Goal: Task Accomplishment & Management: Complete application form

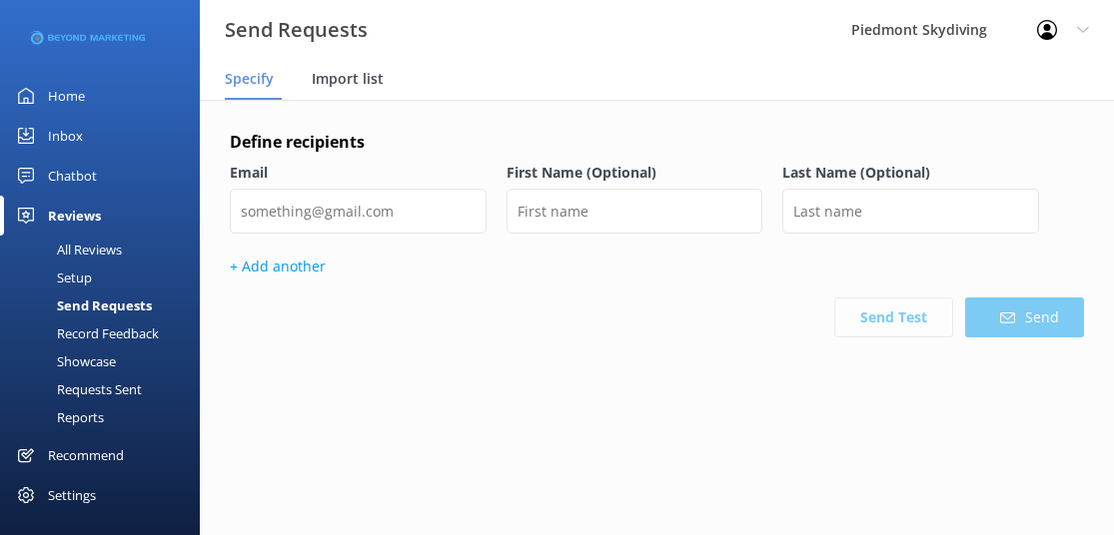
click at [373, 69] on span "Import list" at bounding box center [348, 79] width 72 height 20
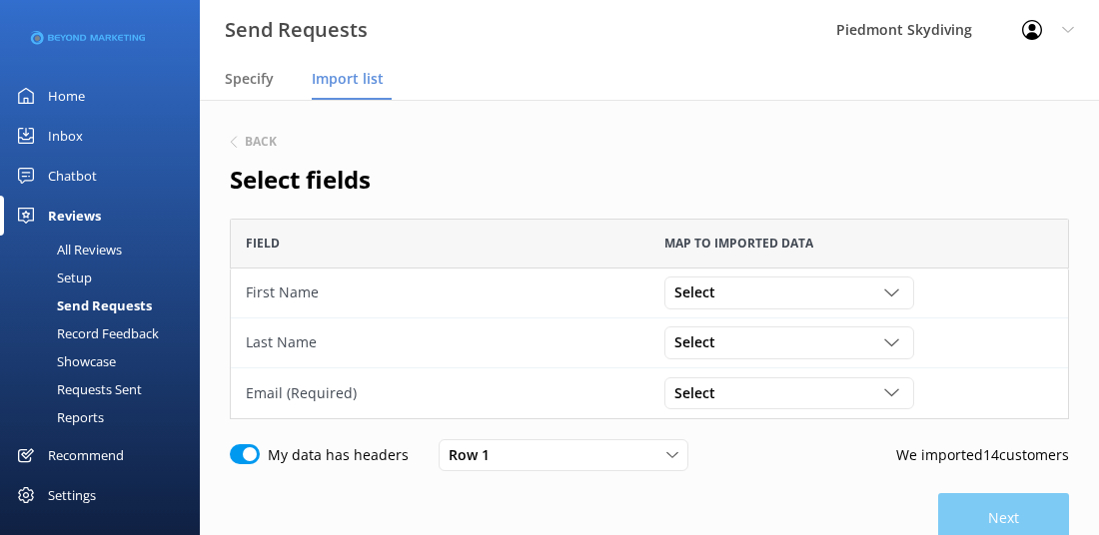
scroll to position [186, 824]
click at [891, 300] on icon "grid" at bounding box center [891, 293] width 15 height 15
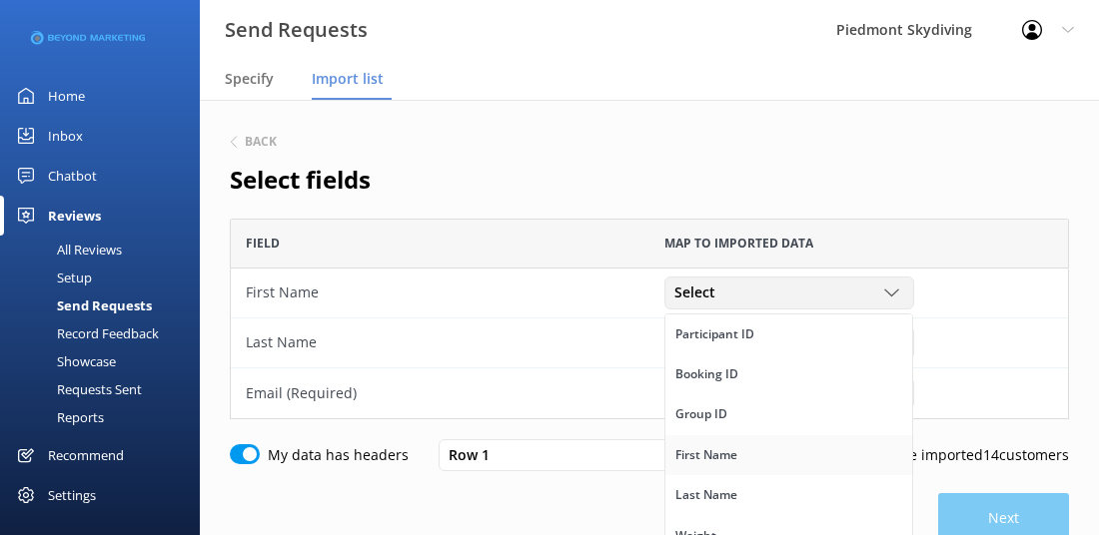
click at [785, 462] on link "First Name" at bounding box center [788, 456] width 247 height 40
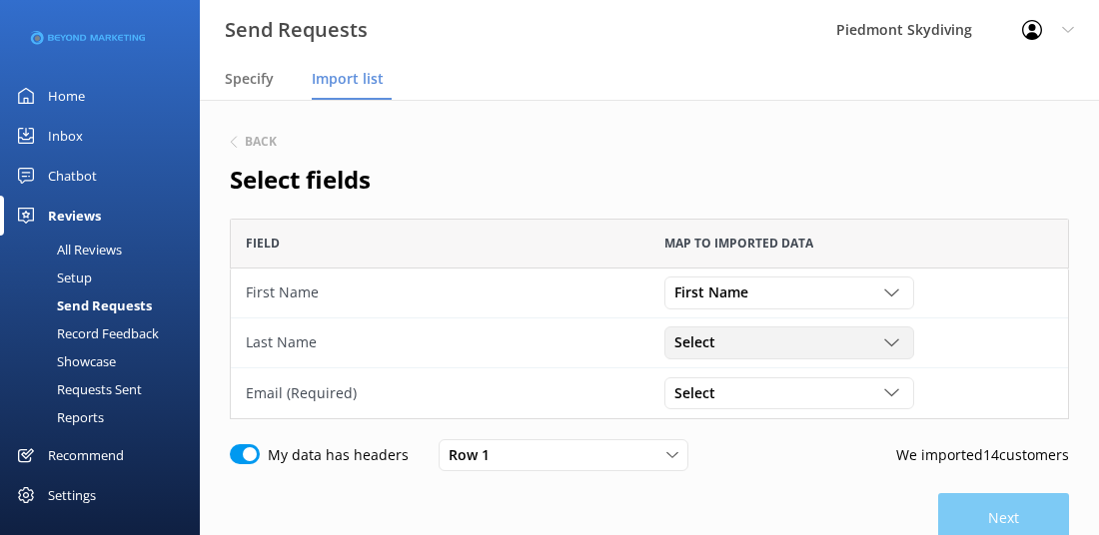
click at [889, 353] on div "Select" at bounding box center [789, 343] width 240 height 22
click at [849, 402] on link "Last Name" at bounding box center [788, 397] width 247 height 40
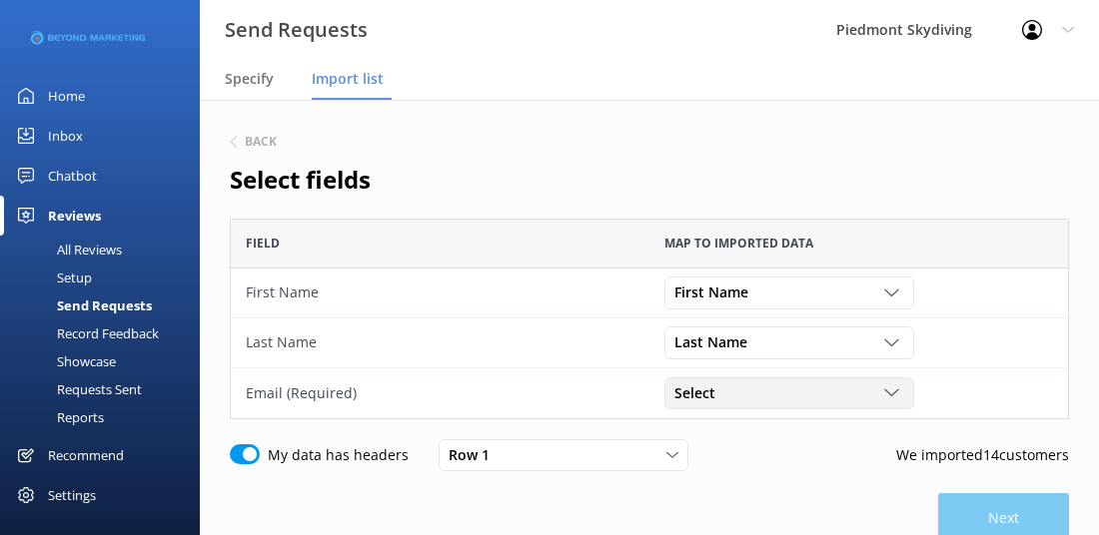
click at [888, 390] on icon "grid" at bounding box center [891, 393] width 15 height 15
drag, startPoint x: 901, startPoint y: 444, endPoint x: 903, endPoint y: 463, distance: 19.1
click at [903, 463] on div "Back Select fields Field Map to imported data First Name First Name Participant…" at bounding box center [649, 396] width 839 height 533
click at [889, 391] on icon "grid" at bounding box center [891, 393] width 15 height 15
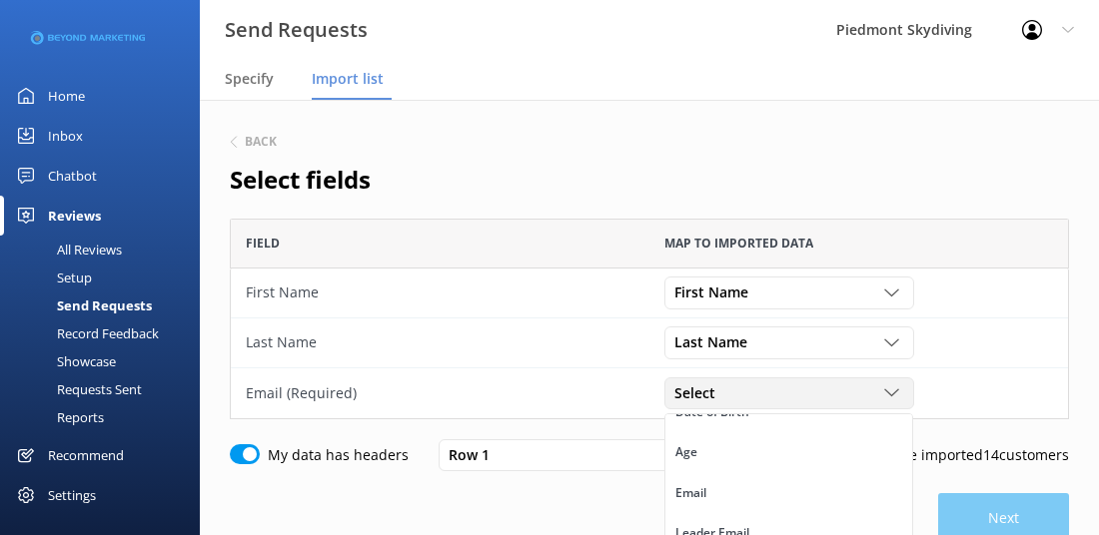
scroll to position [319, 0]
click at [795, 482] on link "Email" at bounding box center [788, 480] width 247 height 40
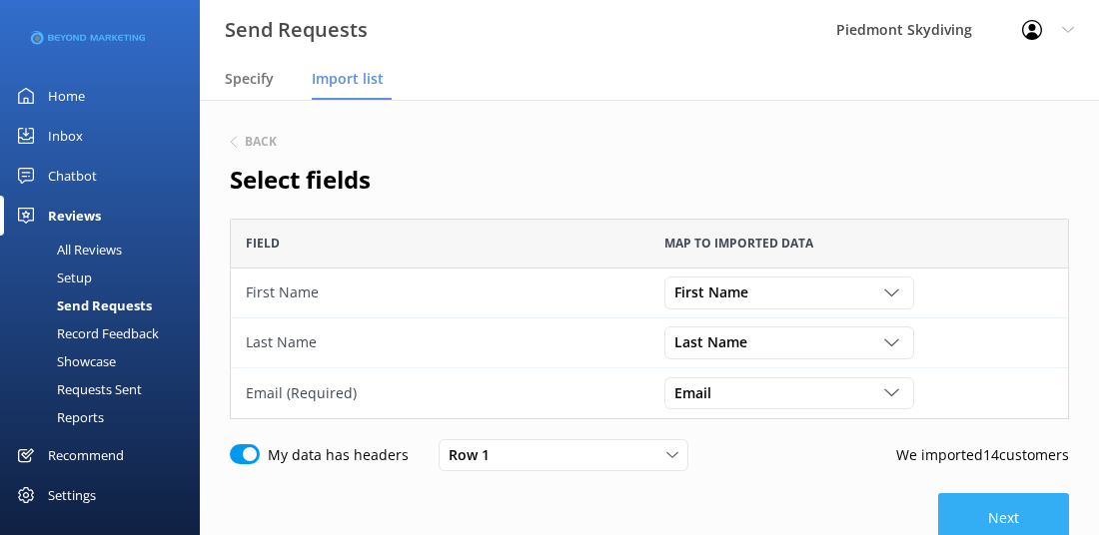
click at [986, 520] on button "Next" at bounding box center [1003, 518] width 131 height 50
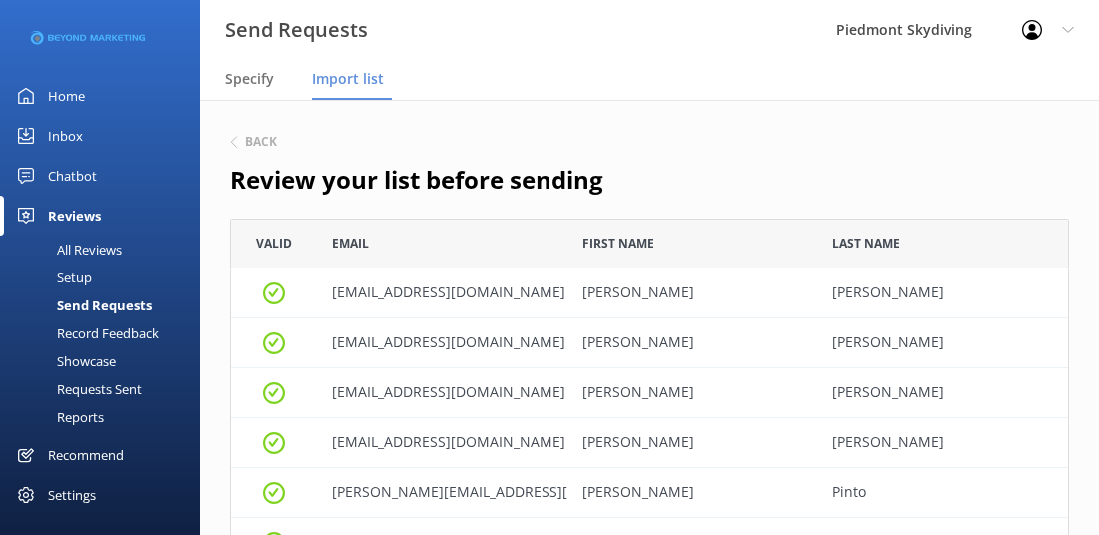
scroll to position [685, 824]
drag, startPoint x: 1096, startPoint y: 189, endPoint x: 1103, endPoint y: 276, distance: 87.2
click at [1099, 276] on html "Send Requests Piedmont Skydiving Profile Settings Logout Specify Import list Ho…" at bounding box center [549, 267] width 1099 height 535
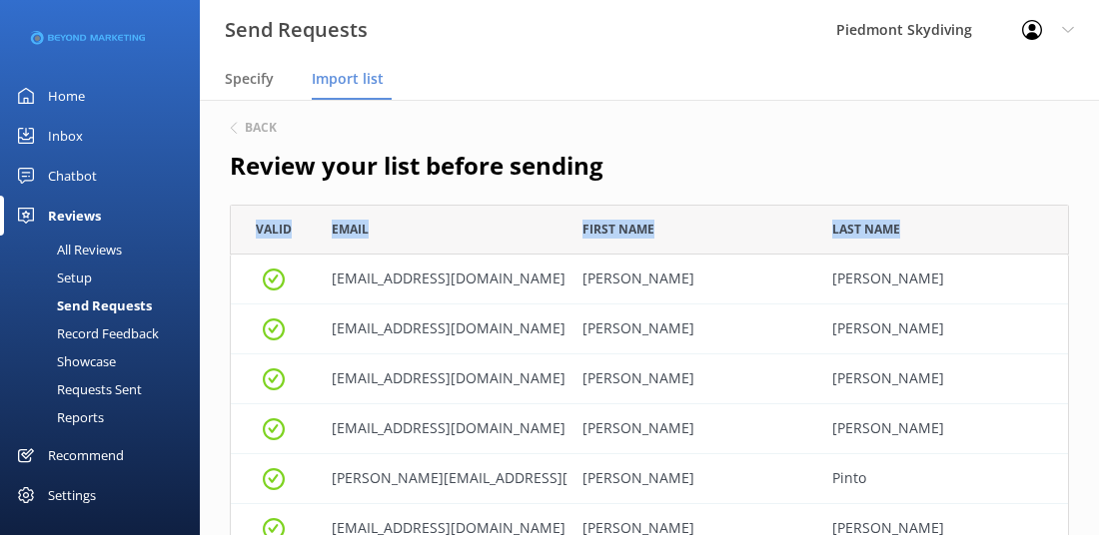
scroll to position [0, 0]
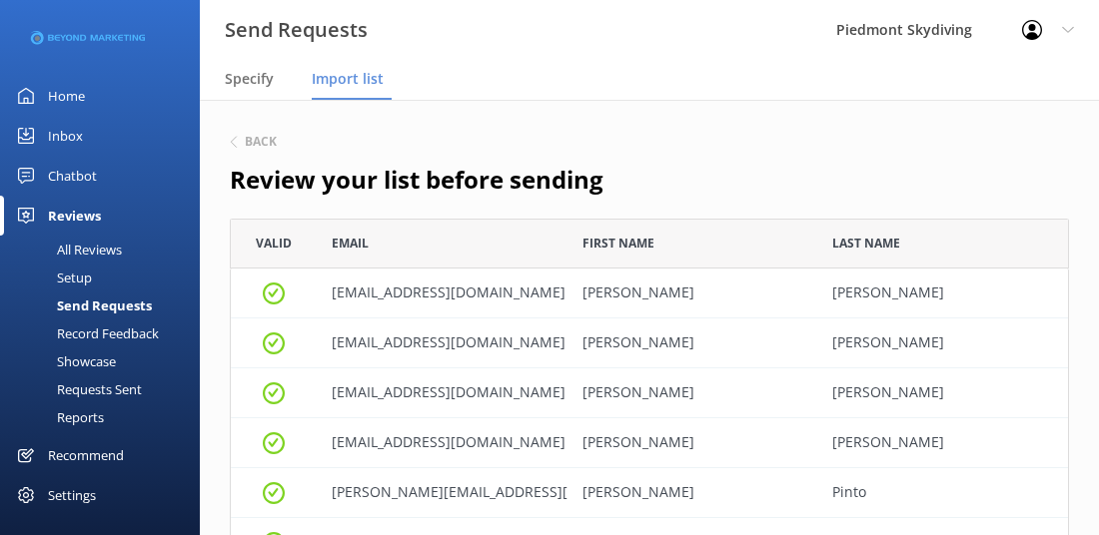
click at [243, 133] on div "Back" at bounding box center [649, 143] width 839 height 26
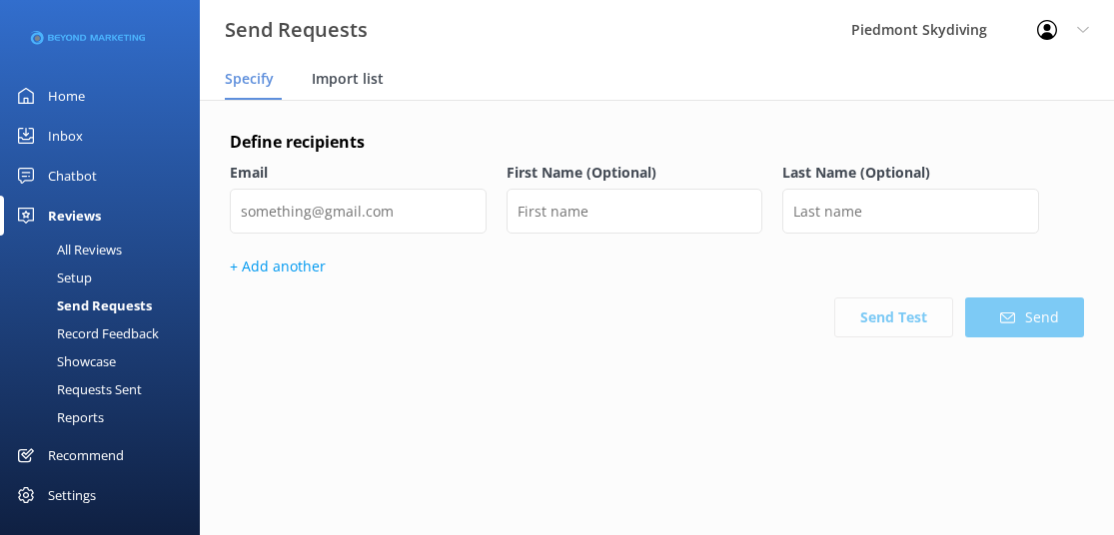
click at [353, 86] on span "Import list" at bounding box center [348, 79] width 72 height 20
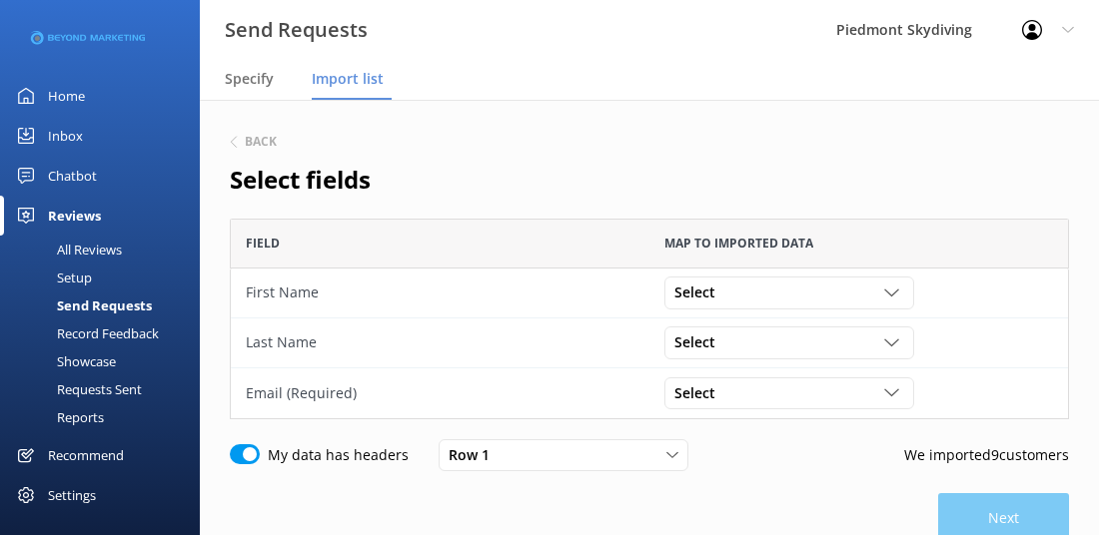
scroll to position [186, 824]
click at [889, 294] on use "grid" at bounding box center [891, 293] width 14 height 7
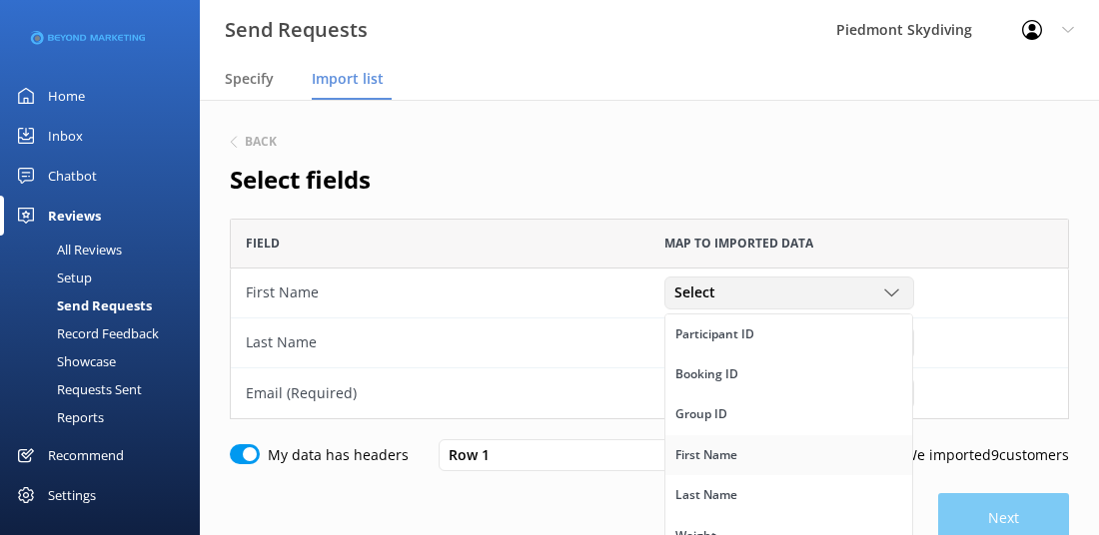
click at [790, 446] on link "First Name" at bounding box center [788, 456] width 247 height 40
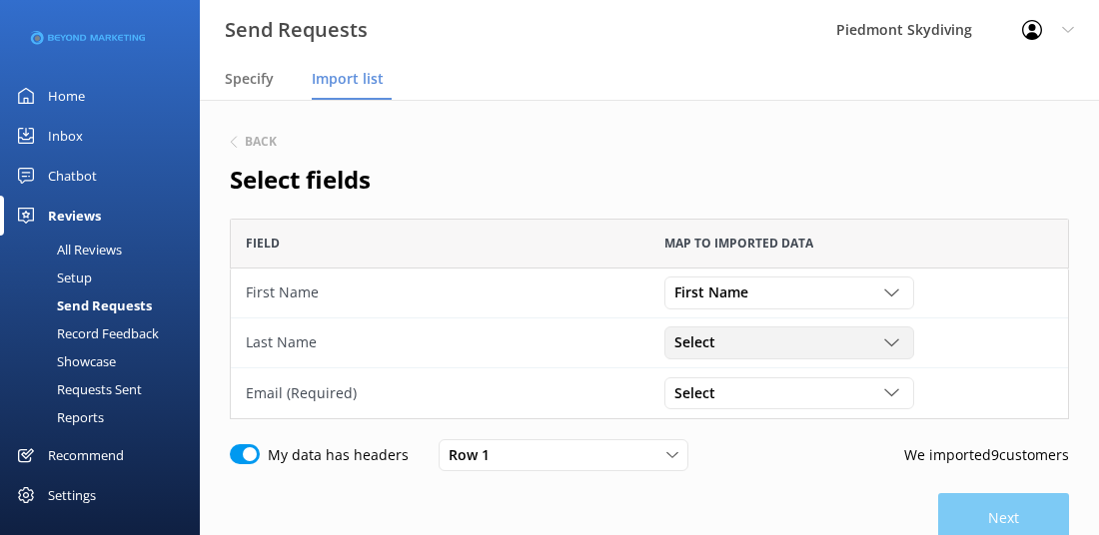
click at [887, 344] on icon "grid" at bounding box center [891, 343] width 15 height 15
click at [832, 434] on link "Last Name" at bounding box center [788, 440] width 247 height 40
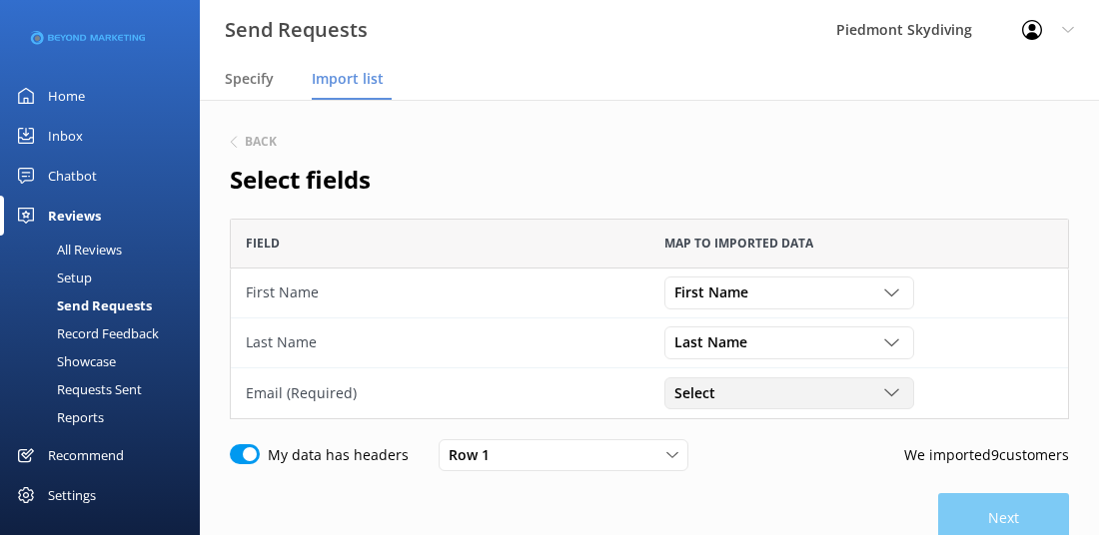
click at [885, 393] on icon "grid" at bounding box center [891, 393] width 15 height 15
click at [833, 505] on link "Email" at bounding box center [788, 514] width 247 height 40
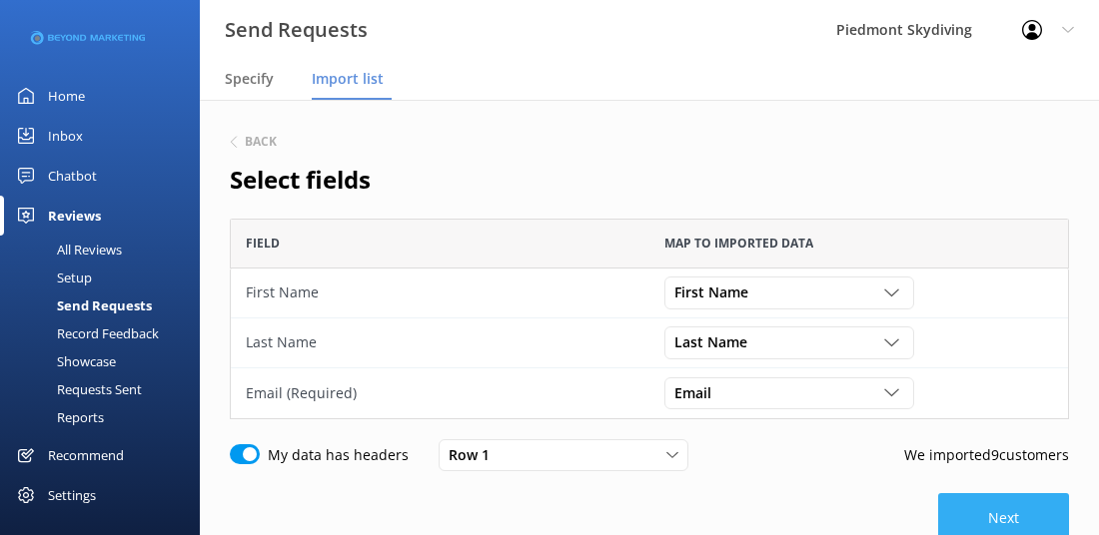
click at [965, 511] on button "Next" at bounding box center [1003, 518] width 131 height 50
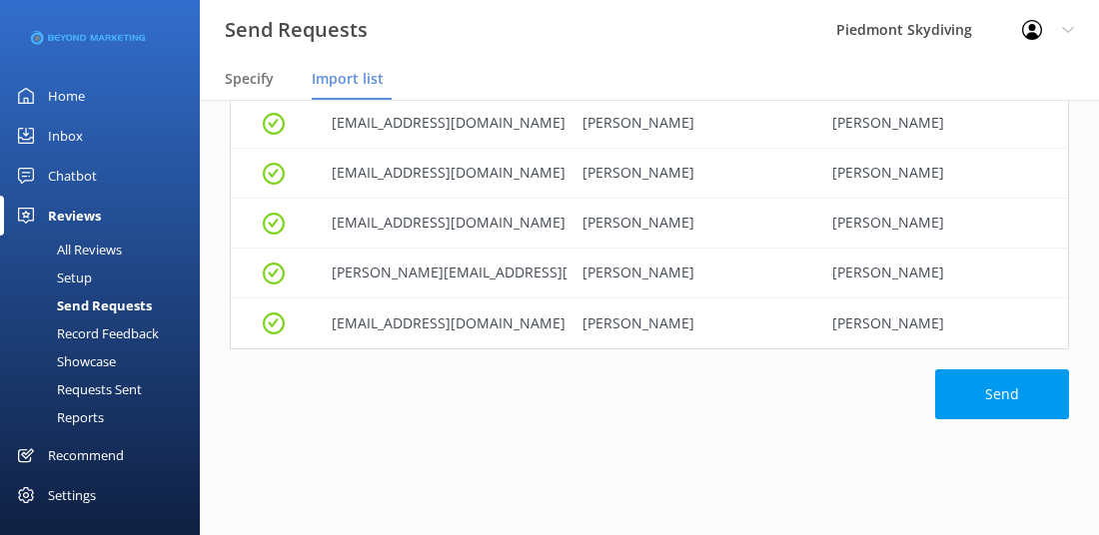
scroll to position [329, 0]
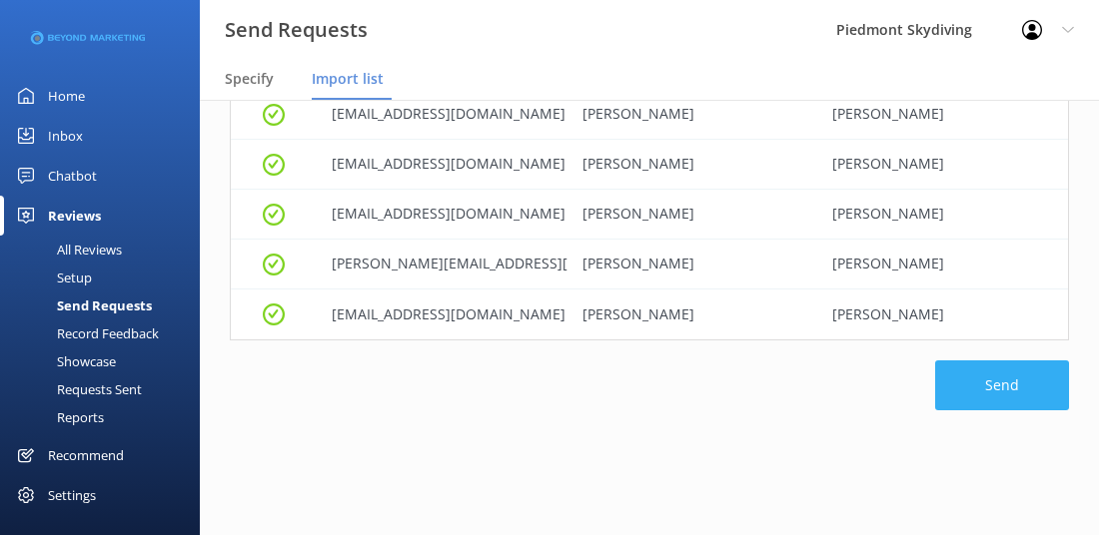
click at [998, 381] on button "Send" at bounding box center [1002, 386] width 134 height 50
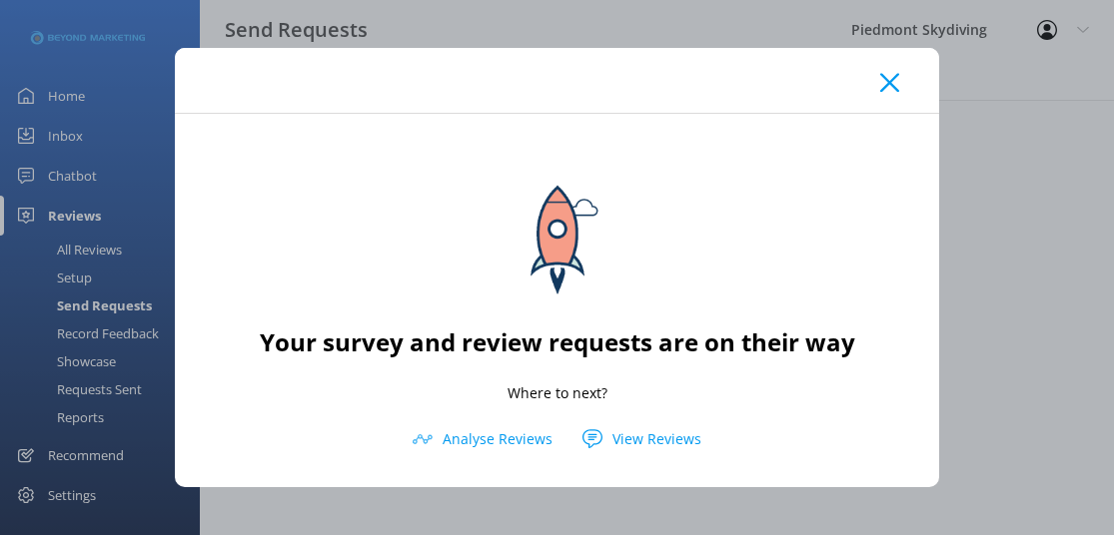
click at [885, 75] on icon at bounding box center [889, 83] width 19 height 20
